Goal: Navigation & Orientation: Find specific page/section

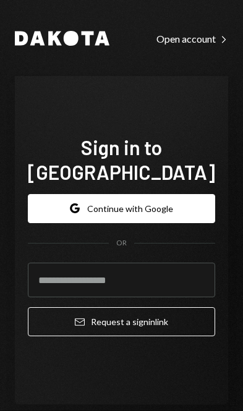
scroll to position [176, 0]
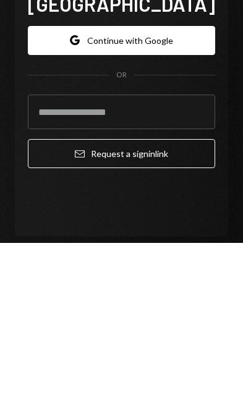
click at [172, 194] on button "Google Continue with Google" at bounding box center [121, 208] width 187 height 29
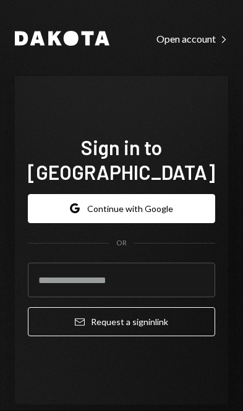
click at [165, 194] on button "Google Continue with Google" at bounding box center [121, 208] width 187 height 29
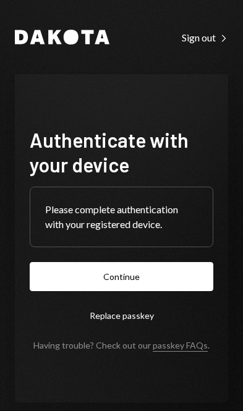
click at [149, 291] on button "Continue" at bounding box center [122, 276] width 184 height 29
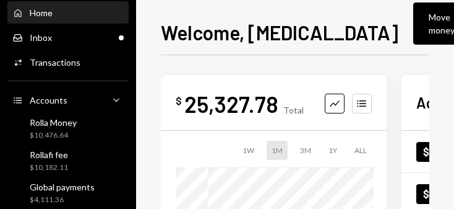
scroll to position [71, 0]
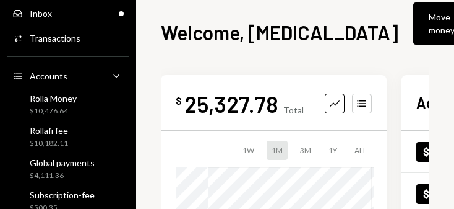
click at [96, 166] on div "Global payments $4,111.36" at bounding box center [67, 169] width 111 height 24
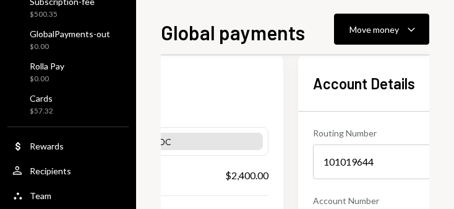
scroll to position [264, 0]
click at [74, 98] on div "Cards $57.32" at bounding box center [67, 105] width 111 height 24
